Goal: Navigation & Orientation: Find specific page/section

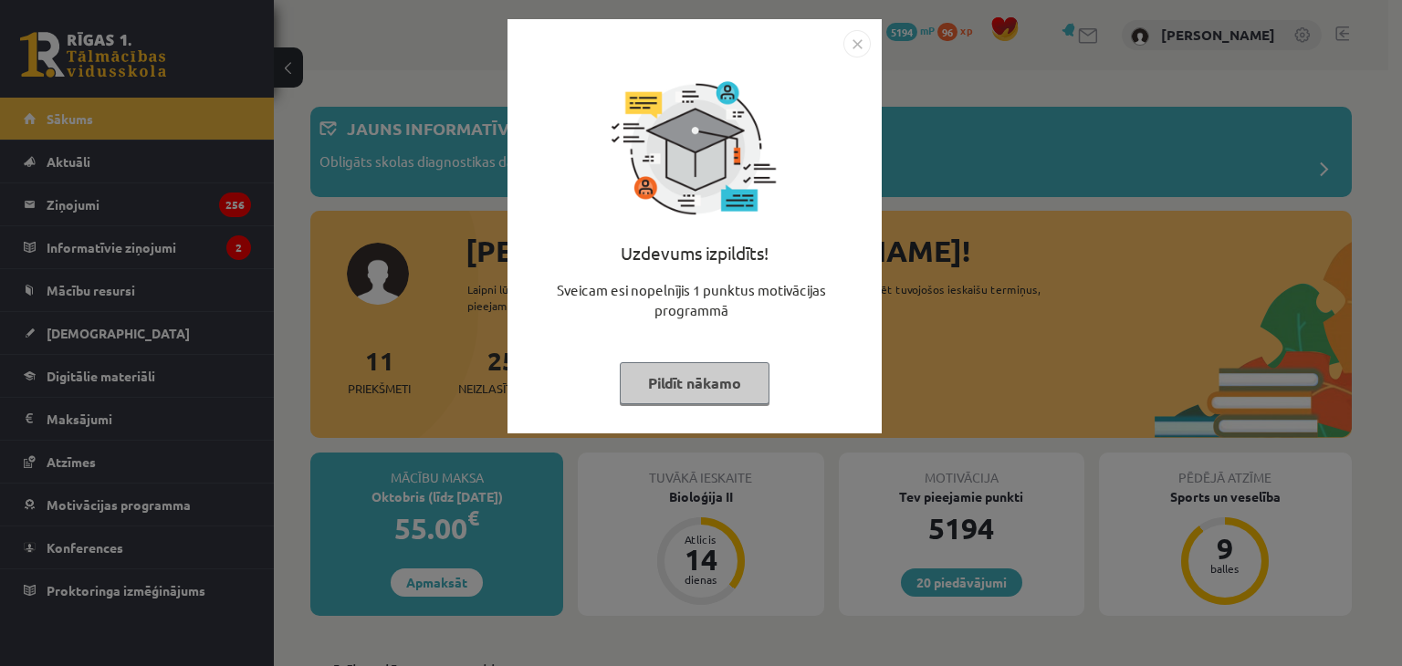
click at [860, 56] on img "Close" at bounding box center [856, 43] width 27 height 27
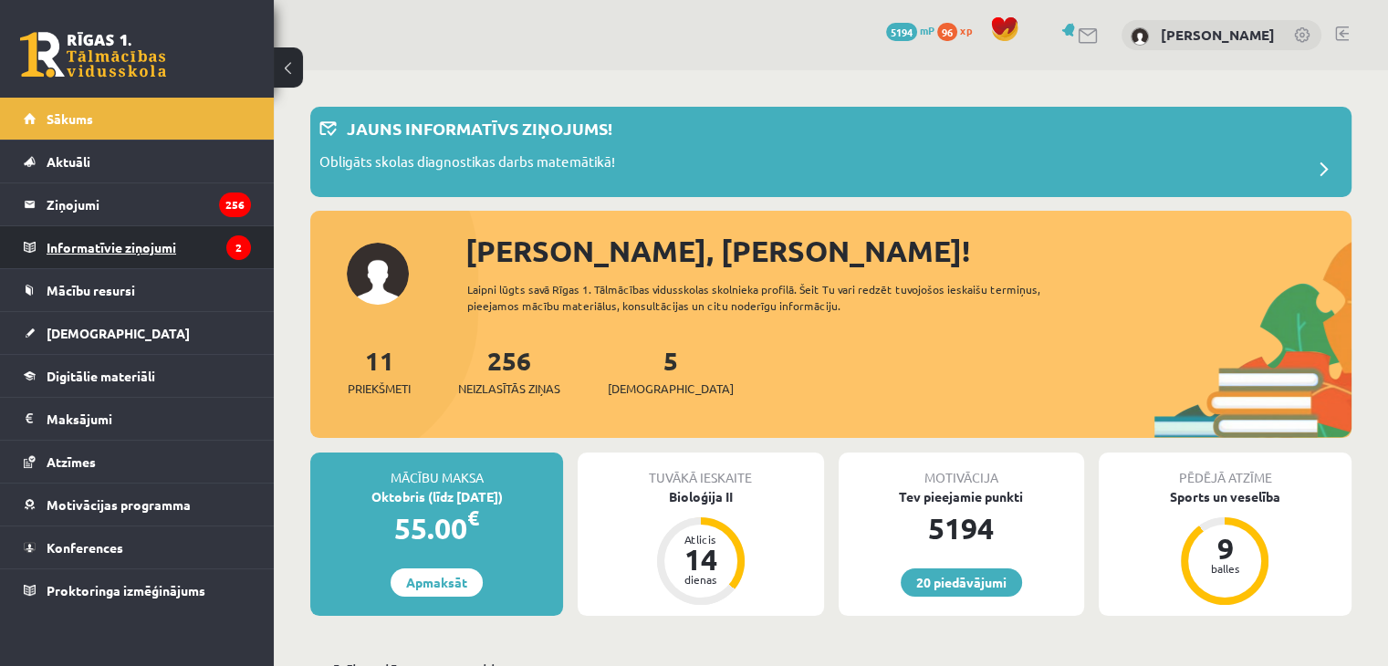
click at [128, 255] on legend "Informatīvie ziņojumi 2" at bounding box center [149, 247] width 204 height 42
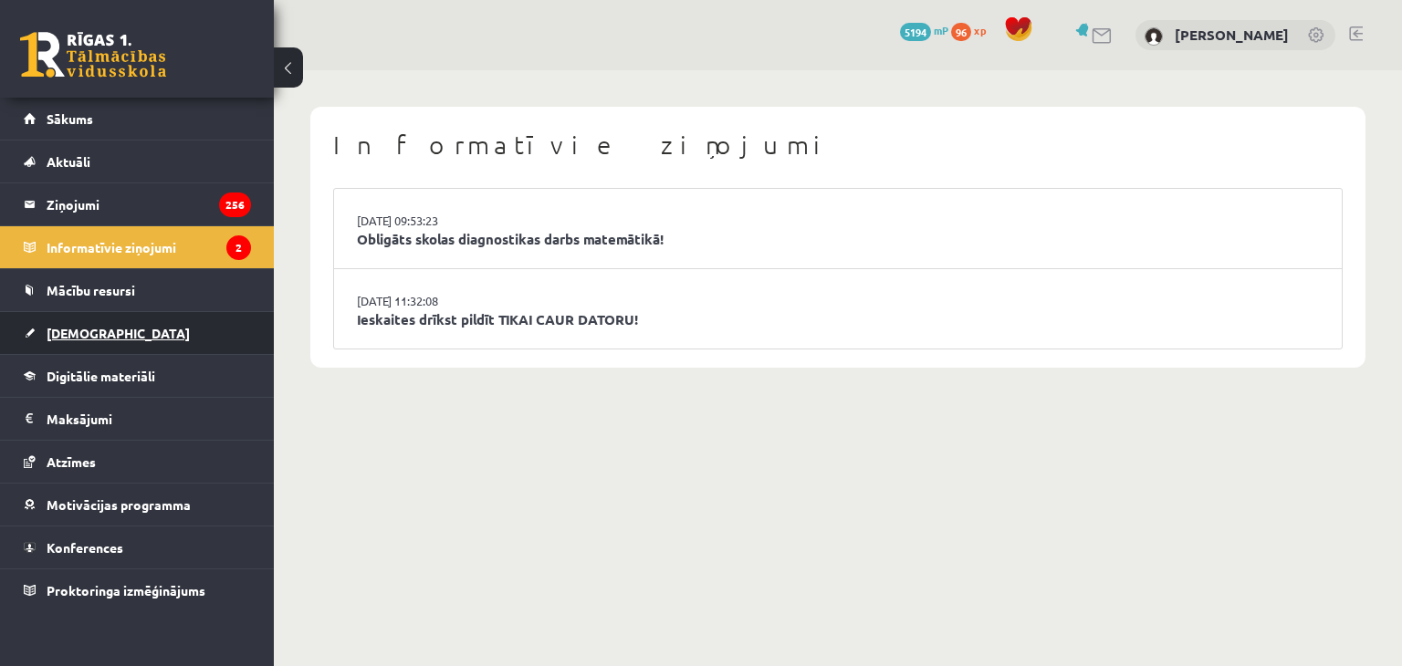
click at [89, 339] on link "[DEMOGRAPHIC_DATA]" at bounding box center [137, 333] width 227 height 42
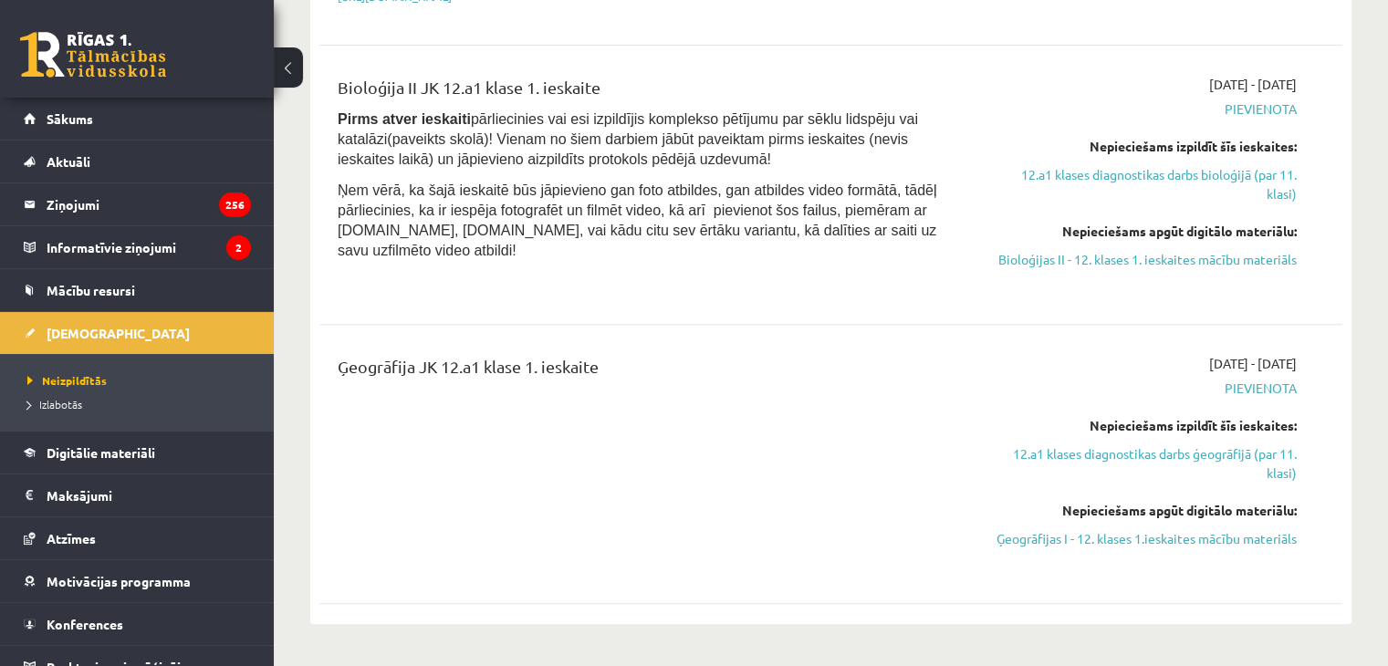
scroll to position [821, 0]
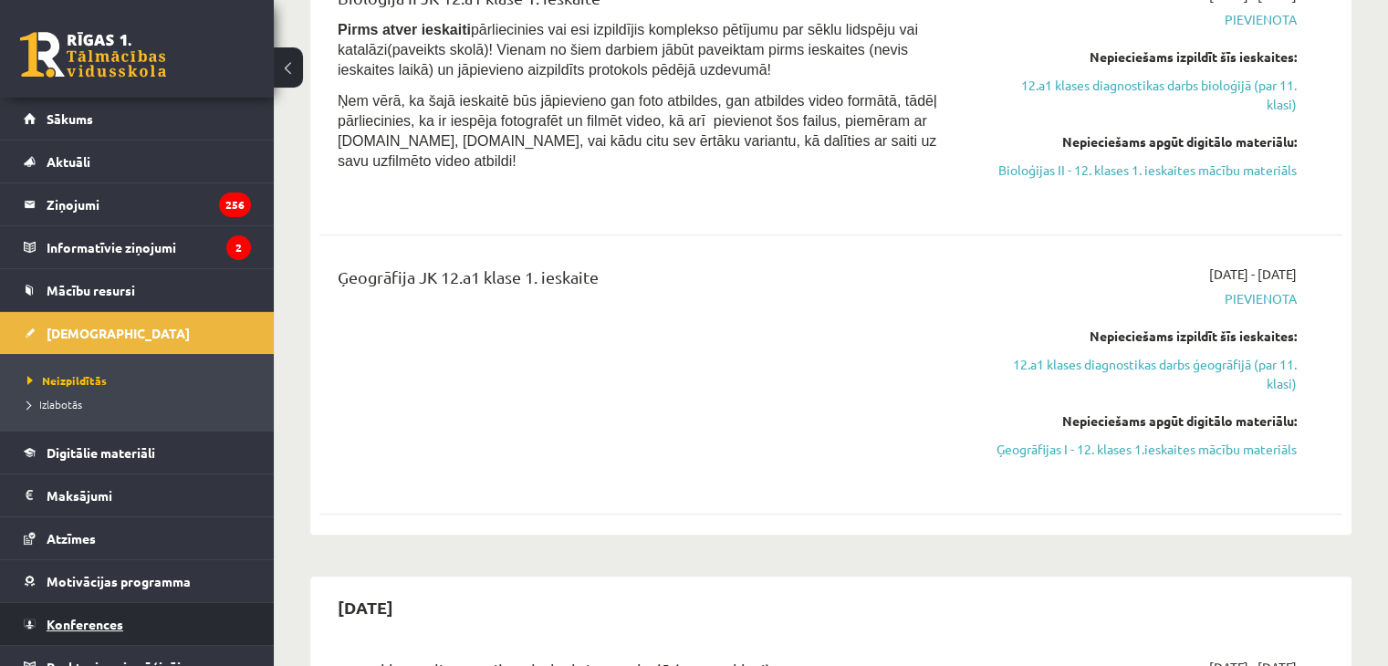
click at [128, 625] on link "Konferences" at bounding box center [137, 624] width 227 height 42
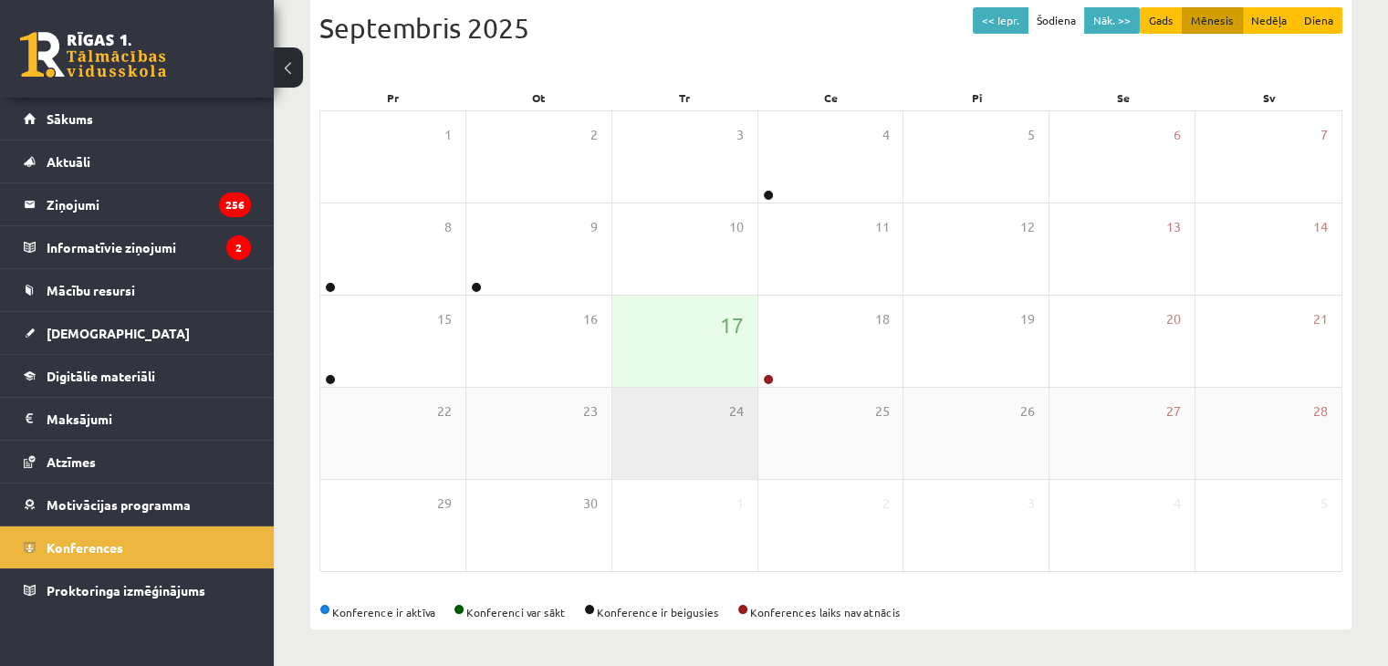
scroll to position [204, 0]
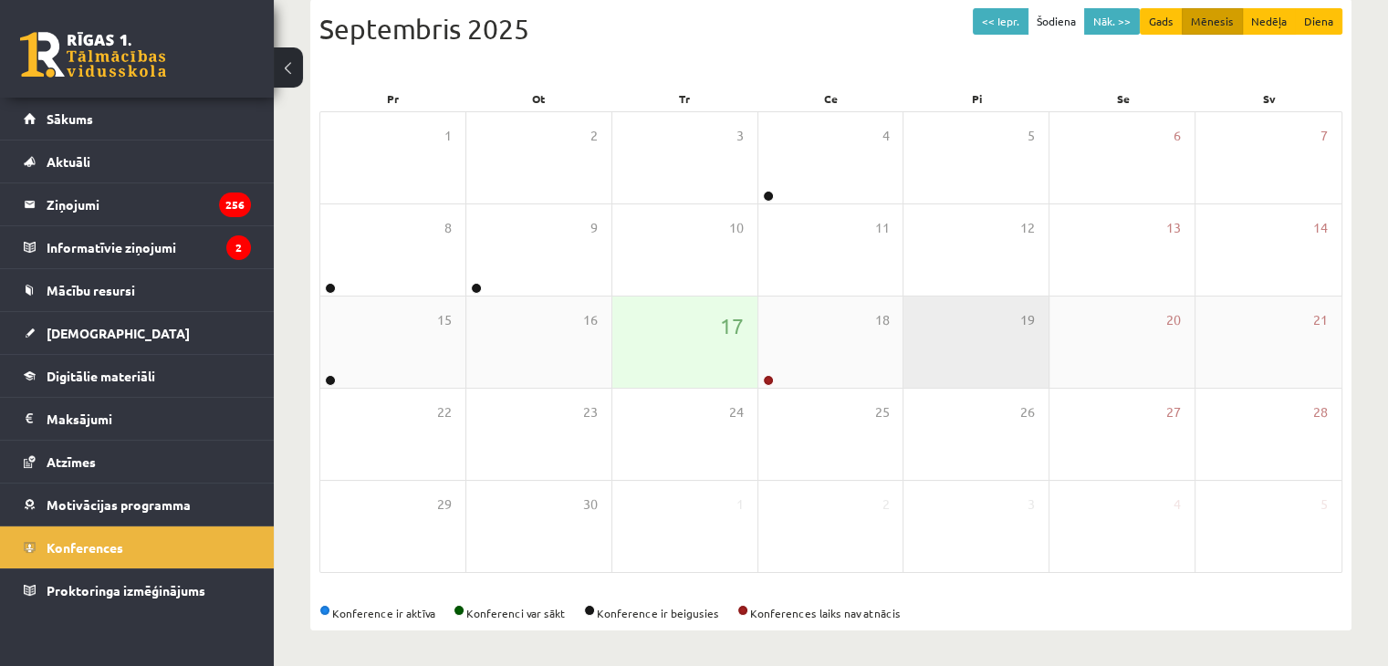
click at [922, 347] on div "19" at bounding box center [976, 342] width 145 height 91
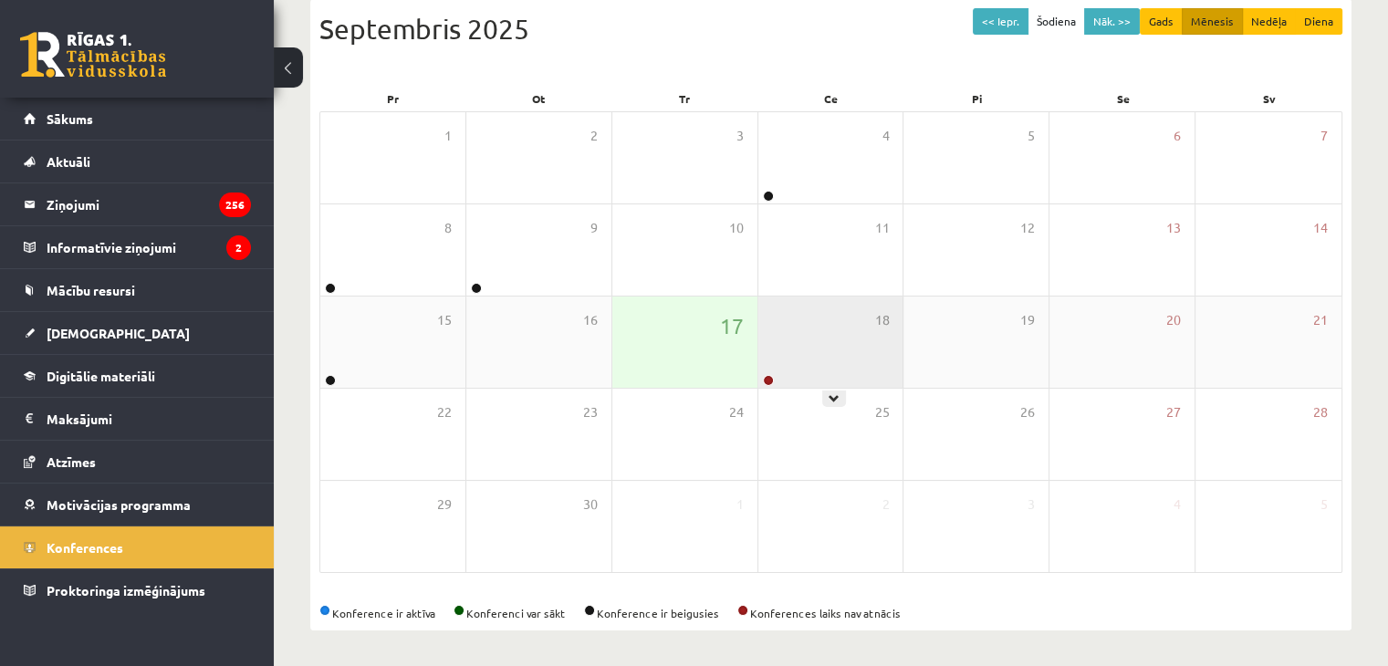
click at [856, 346] on div "18" at bounding box center [830, 342] width 145 height 91
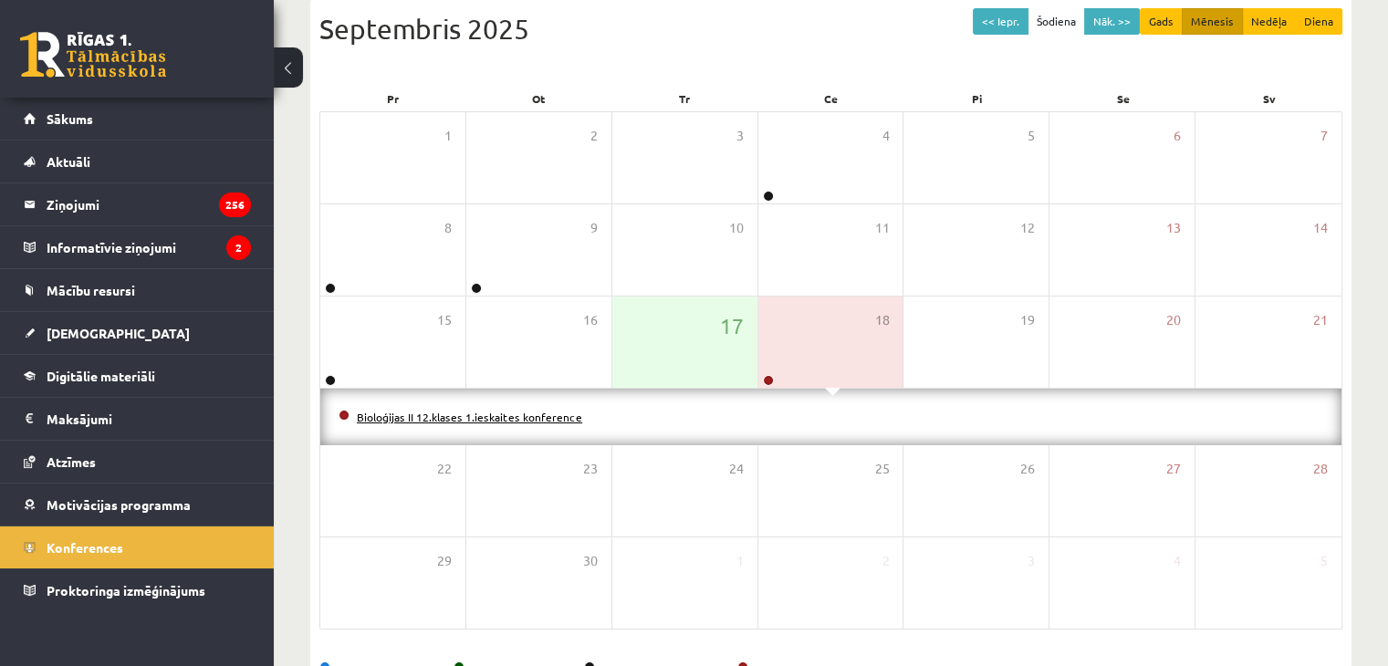
click at [502, 413] on link "Bioloģijas II 12.klases 1.ieskaites konference" at bounding box center [469, 417] width 225 height 15
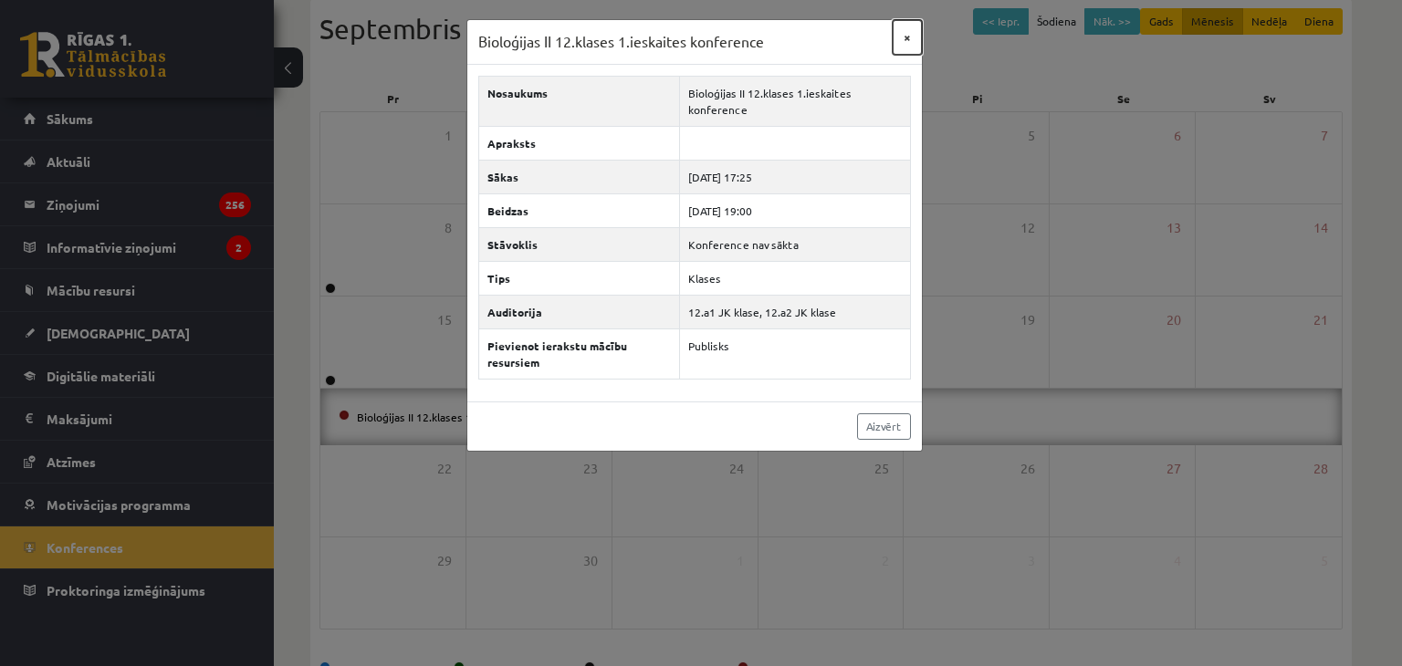
click at [907, 36] on button "×" at bounding box center [907, 37] width 29 height 35
